Goal: Task Accomplishment & Management: Manage account settings

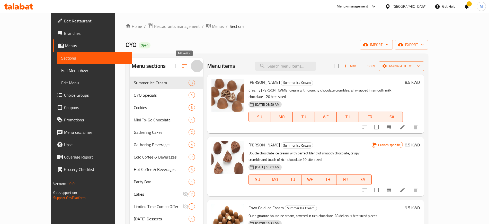
click at [195, 66] on icon "button" at bounding box center [197, 66] width 4 height 4
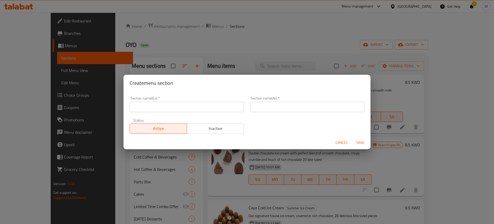
click at [176, 105] on input "text" at bounding box center [187, 107] width 114 height 10
type input "[MEDICAL_DATA] Awareness"
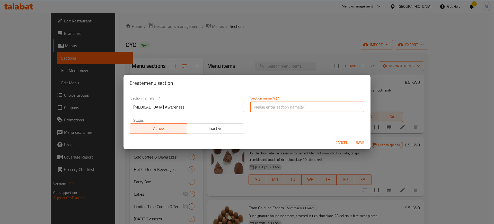
click at [285, 103] on input "text" at bounding box center [307, 107] width 114 height 10
type input "ح"
click at [251, 110] on input "توعية سرطان الثدي" at bounding box center [307, 107] width 114 height 10
type input "حملة توعية سرطان الثدي"
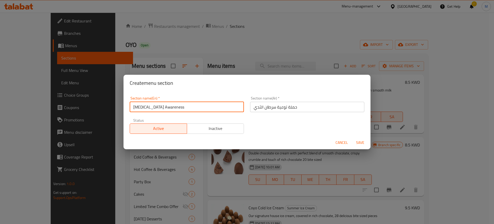
click at [211, 109] on input "[MEDICAL_DATA] Awareness" at bounding box center [187, 107] width 114 height 10
type input "[MEDICAL_DATA] Awareness Item"
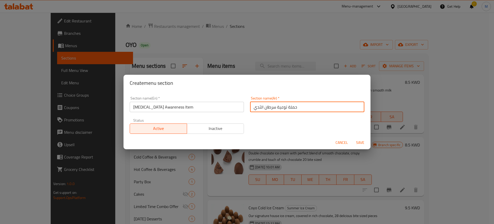
drag, startPoint x: 300, startPoint y: 108, endPoint x: 286, endPoint y: 109, distance: 14.4
click at [286, 109] on input "حملة توعية سرطان الثدي" at bounding box center [307, 107] width 114 height 10
type input "صنف توعية سرطان الثدي"
click at [365, 141] on span "Save" at bounding box center [360, 142] width 12 height 6
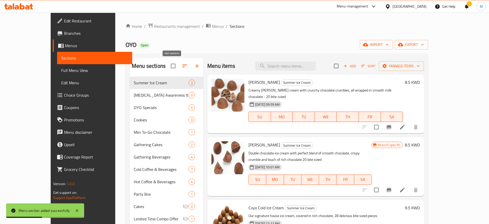
click at [182, 65] on icon "button" at bounding box center [185, 66] width 6 height 6
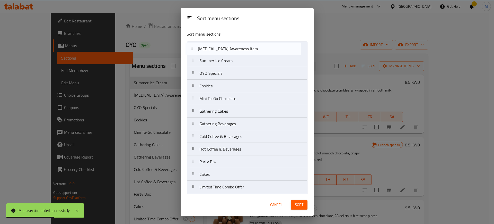
drag, startPoint x: 232, startPoint y: 50, endPoint x: 232, endPoint y: 44, distance: 5.9
click at [232, 44] on nav "Summer Ice Cream [MEDICAL_DATA] Awareness Item OYO Specials Cookies Mini To-Go …" at bounding box center [247, 123] width 121 height 164
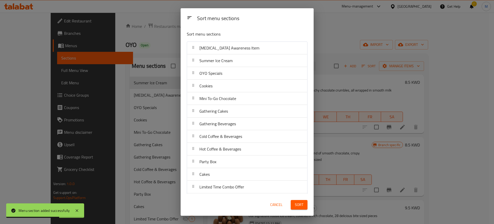
click at [305, 202] on button "Sort" at bounding box center [299, 205] width 17 height 10
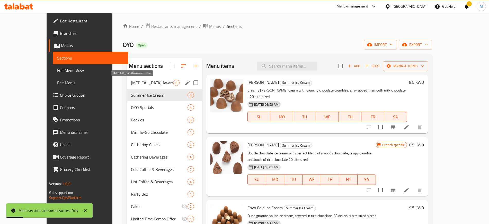
click at [149, 84] on span "[MEDICAL_DATA] Awareness Item" at bounding box center [152, 82] width 42 height 6
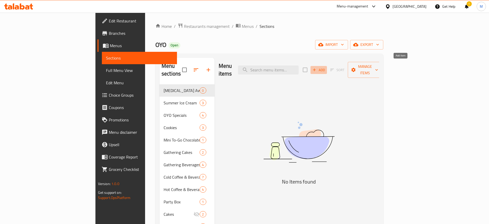
click at [317, 67] on icon "button" at bounding box center [314, 69] width 5 height 5
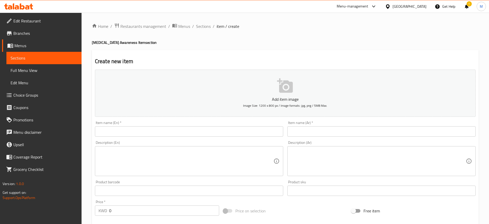
click at [144, 133] on input "text" at bounding box center [189, 131] width 188 height 10
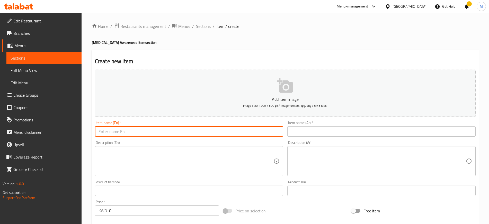
click at [133, 131] on input "text" at bounding box center [189, 131] width 188 height 10
type input "V"
type input "[PERSON_NAME] Over [PERSON_NAME]"
drag, startPoint x: 115, startPoint y: 209, endPoint x: 70, endPoint y: 212, distance: 44.9
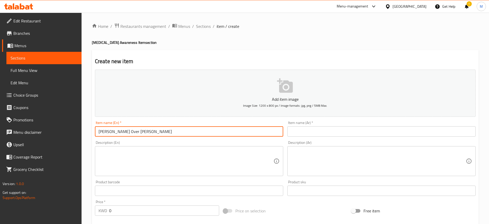
click at [70, 212] on div "Edit Restaurant Branches Menus Sections Full Menu View Edit Menu Choice Groups …" at bounding box center [244, 188] width 489 height 351
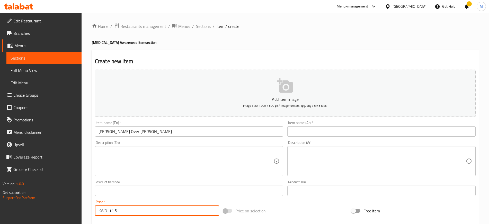
type input "11.5"
click at [125, 155] on textarea at bounding box center [186, 161] width 175 height 24
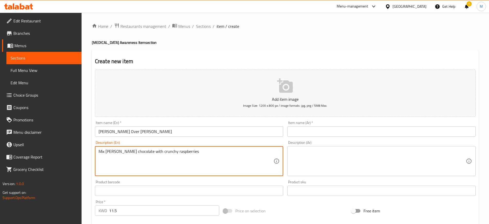
type textarea "Mix [PERSON_NAME] chocolate with crunchy raspberries"
click at [331, 158] on textarea at bounding box center [378, 161] width 175 height 24
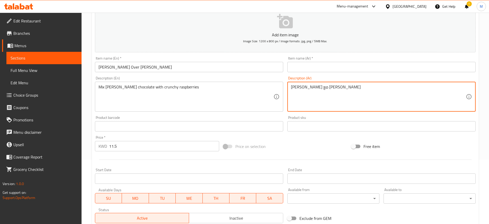
scroll to position [129, 0]
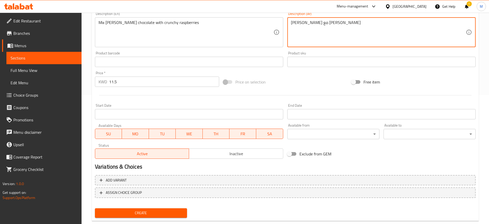
type textarea "[PERSON_NAME] مع [PERSON_NAME]"
click at [241, 155] on span "Inactive" at bounding box center [236, 153] width 90 height 7
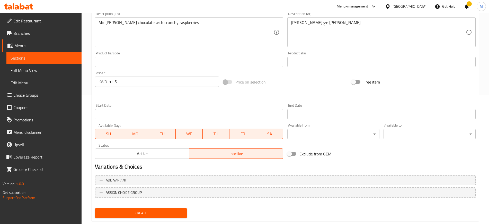
click at [168, 155] on span "Active" at bounding box center [142, 153] width 90 height 7
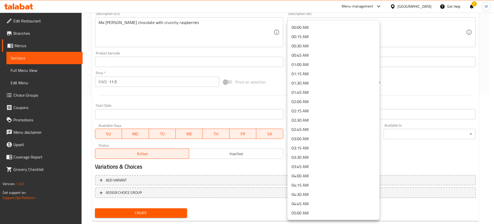
click at [411, 161] on div at bounding box center [247, 112] width 494 height 224
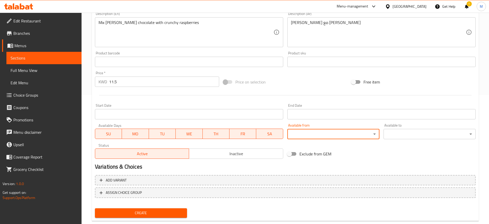
click at [220, 112] on input "Start Date" at bounding box center [189, 114] width 188 height 10
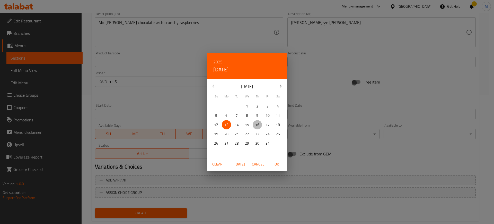
click at [258, 127] on p "16" at bounding box center [257, 124] width 4 height 6
click at [278, 163] on span "OK" at bounding box center [276, 164] width 12 height 6
type input "[DATE]"
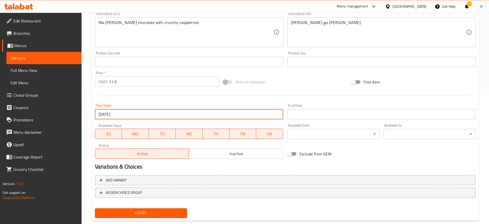
click at [311, 115] on input "Start Date" at bounding box center [381, 114] width 188 height 10
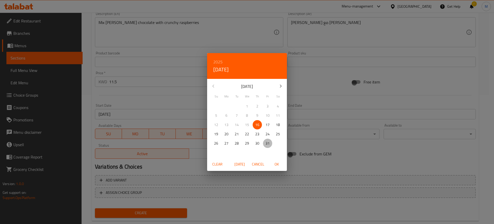
click at [269, 144] on p "31" at bounding box center [267, 143] width 4 height 6
click at [277, 164] on span "OK" at bounding box center [276, 164] width 12 height 6
type input "[DATE]"
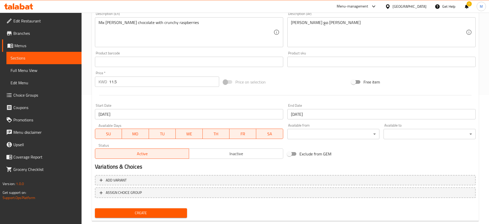
click at [320, 101] on div "End Date [DATE] End Date" at bounding box center [381, 111] width 192 height 20
click at [158, 211] on span "Create" at bounding box center [141, 212] width 84 height 6
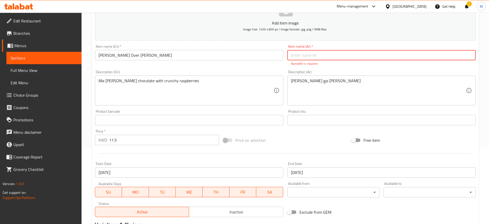
scroll to position [0, 0]
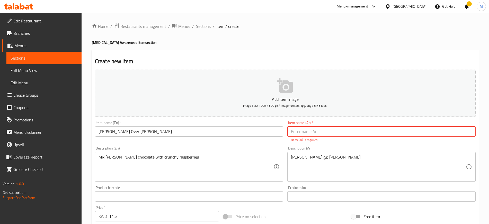
click at [306, 128] on input "text" at bounding box center [381, 131] width 188 height 10
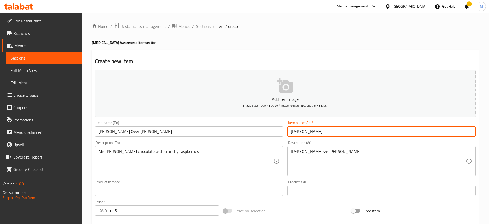
click at [328, 128] on input "[PERSON_NAME]" at bounding box center [381, 131] width 188 height 10
type input "[PERSON_NAME]"
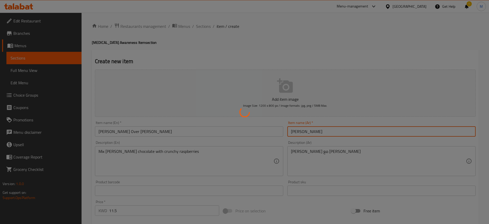
type input "0"
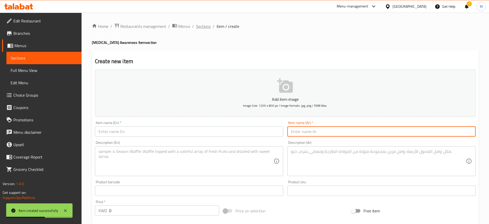
click at [202, 25] on span "Sections" at bounding box center [203, 26] width 15 height 6
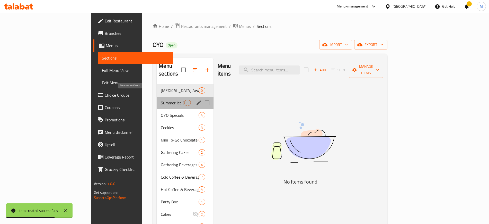
click at [161, 100] on span "Summer Ice Cream" at bounding box center [172, 103] width 23 height 6
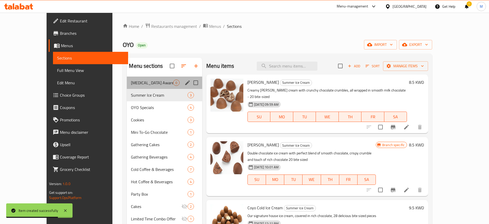
click at [152, 78] on div "[MEDICAL_DATA] Awareness Item 0" at bounding box center [164, 82] width 75 height 12
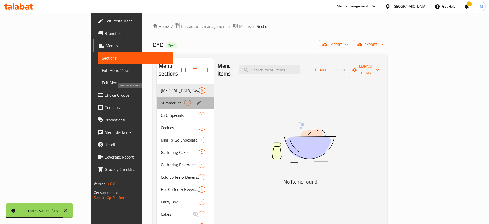
click at [161, 100] on span "Summer Ice Cream" at bounding box center [172, 103] width 23 height 6
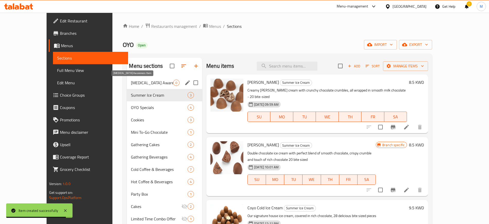
click at [149, 84] on span "[MEDICAL_DATA] Awareness Item" at bounding box center [152, 82] width 42 height 6
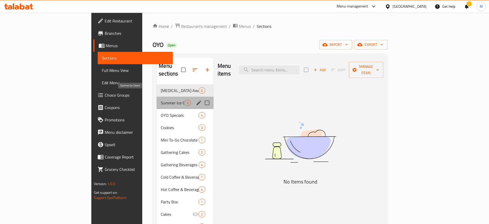
drag, startPoint x: 150, startPoint y: 93, endPoint x: 169, endPoint y: 88, distance: 18.8
click at [161, 100] on span "Summer Ice Cream" at bounding box center [172, 103] width 23 height 6
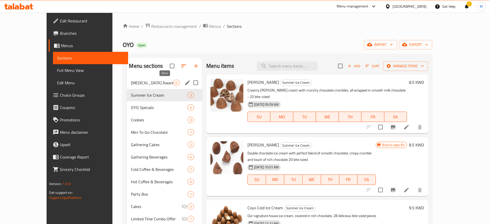
click at [173, 80] on span "0" at bounding box center [176, 82] width 6 height 5
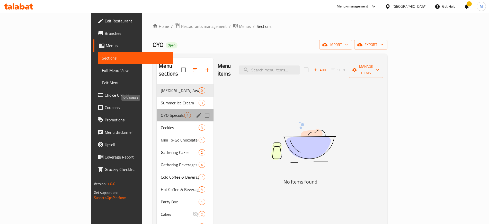
click at [161, 112] on span "OYO Specials" at bounding box center [172, 115] width 23 height 6
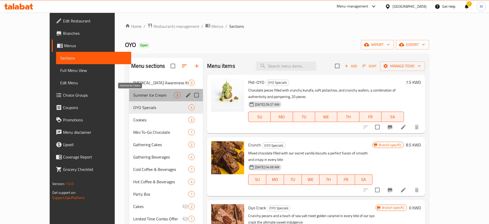
click at [148, 96] on span "Summer Ice Cream" at bounding box center [153, 95] width 41 height 6
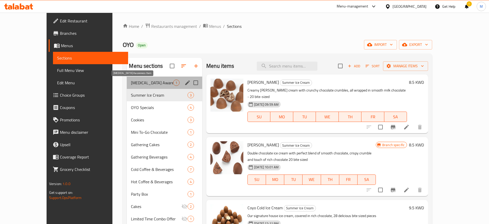
click at [142, 85] on span "[MEDICAL_DATA] Awareness Item" at bounding box center [152, 82] width 42 height 6
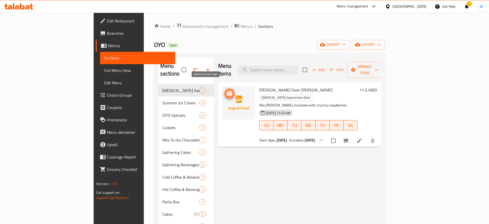
click at [227, 91] on icon "upload picture" at bounding box center [229, 93] width 5 height 5
